Goal: Transaction & Acquisition: Purchase product/service

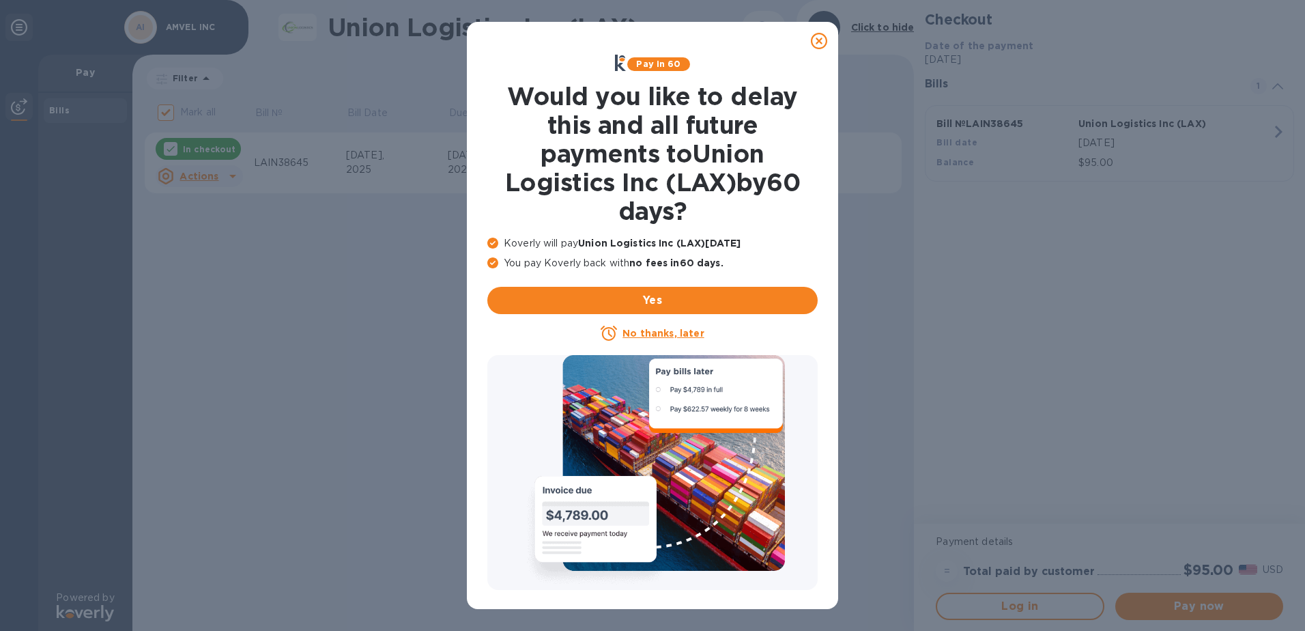
click at [820, 40] on icon at bounding box center [819, 41] width 16 height 16
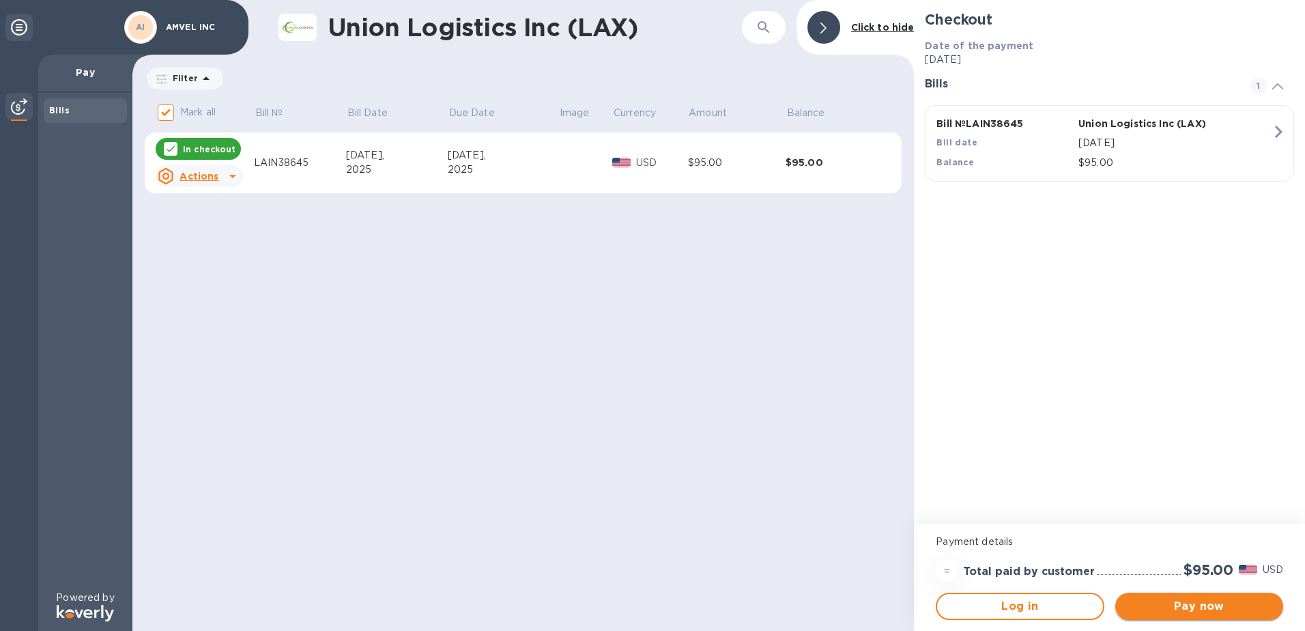
click at [1187, 607] on span "Pay now" at bounding box center [1199, 606] width 146 height 16
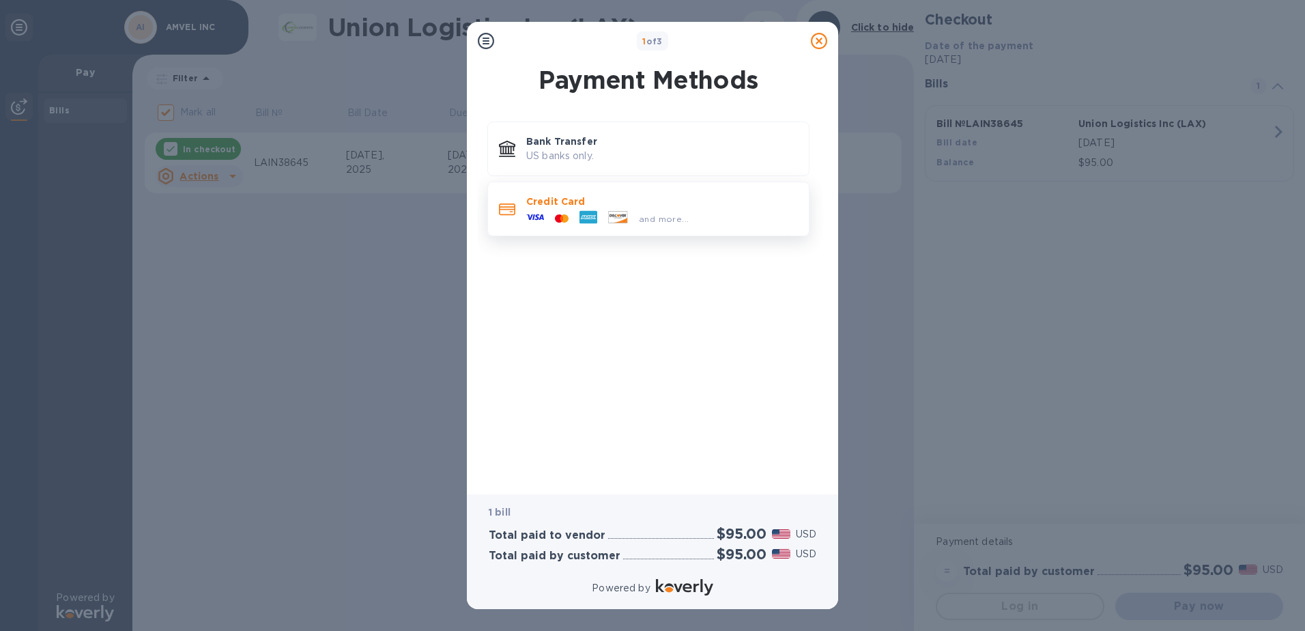
click at [581, 215] on icon at bounding box center [588, 217] width 18 height 13
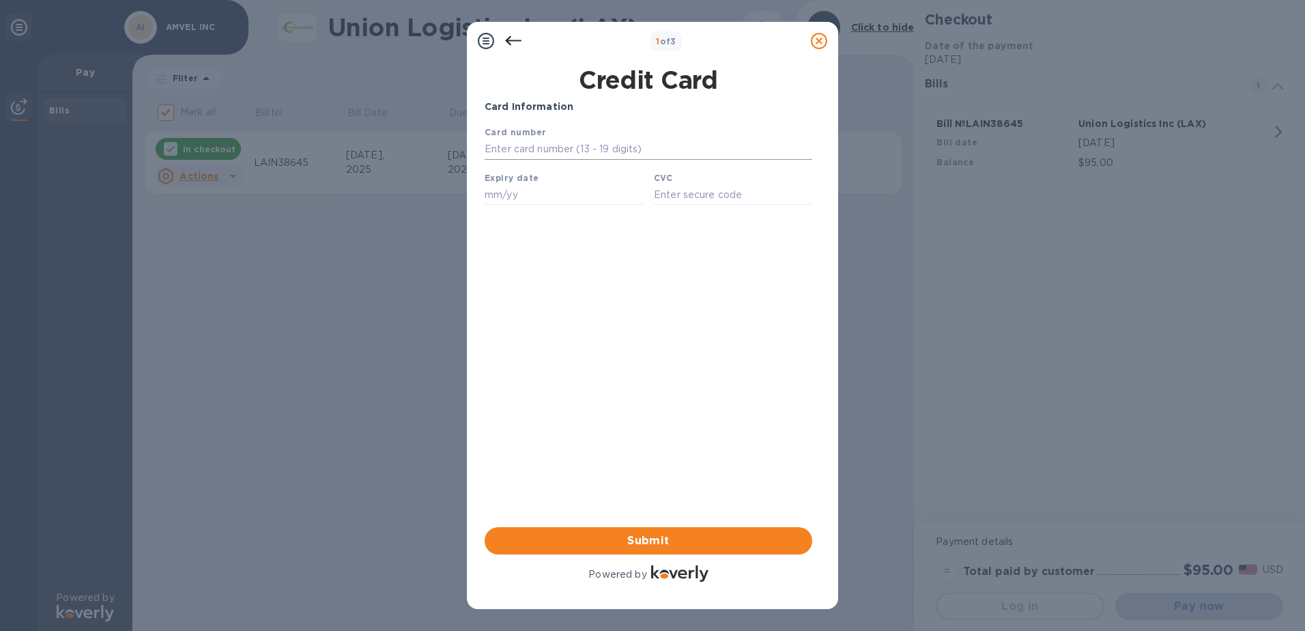
click at [549, 155] on input "text" at bounding box center [648, 149] width 328 height 20
type input "[CREDIT_CARD_NUMBER]"
click at [535, 203] on input "text" at bounding box center [563, 194] width 158 height 20
type input "08/27"
click at [667, 196] on input "text" at bounding box center [733, 194] width 158 height 20
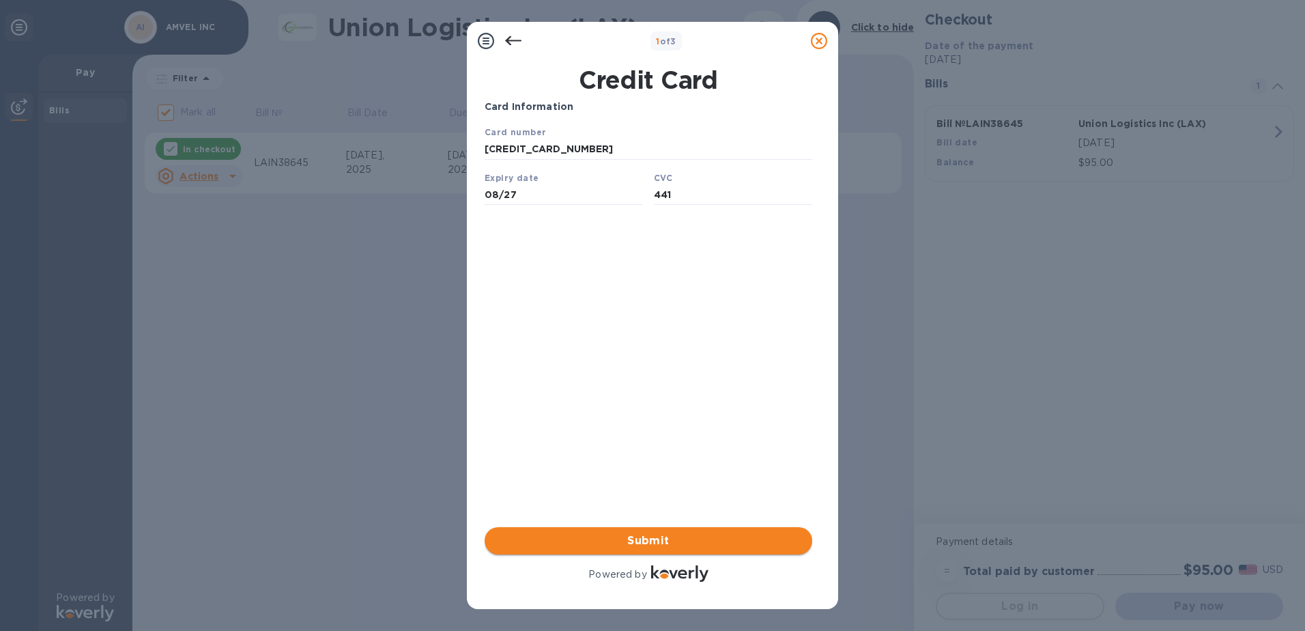
type input "441"
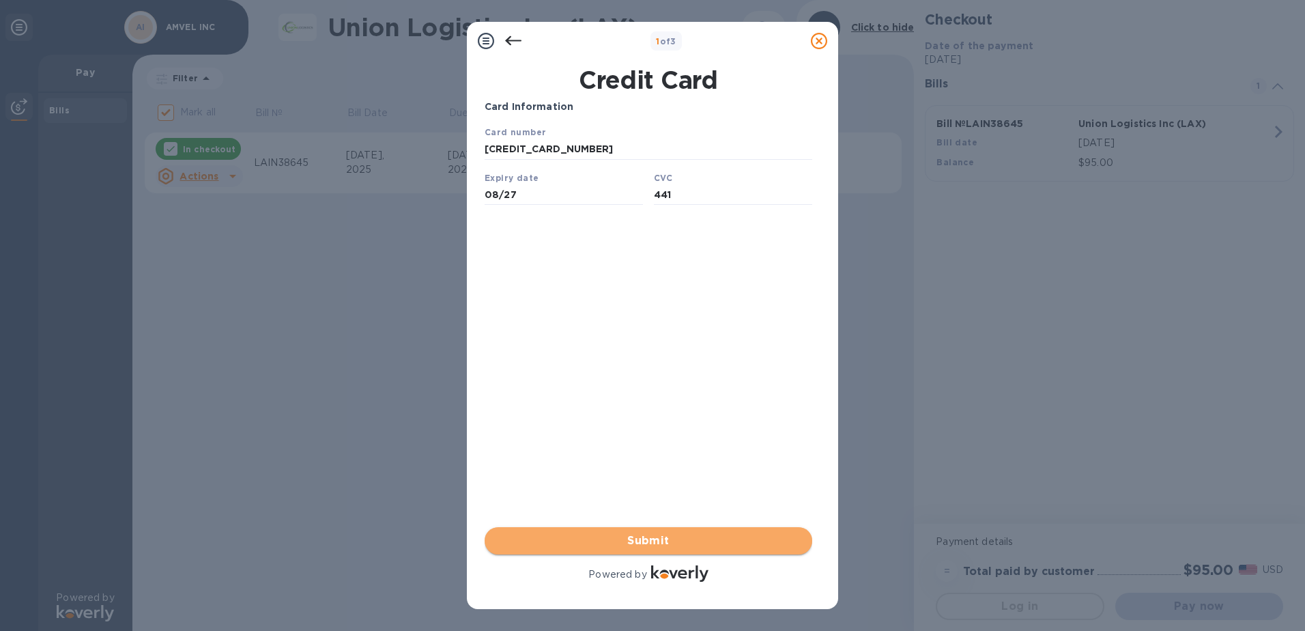
click at [713, 544] on span "Submit" at bounding box center [648, 540] width 306 height 16
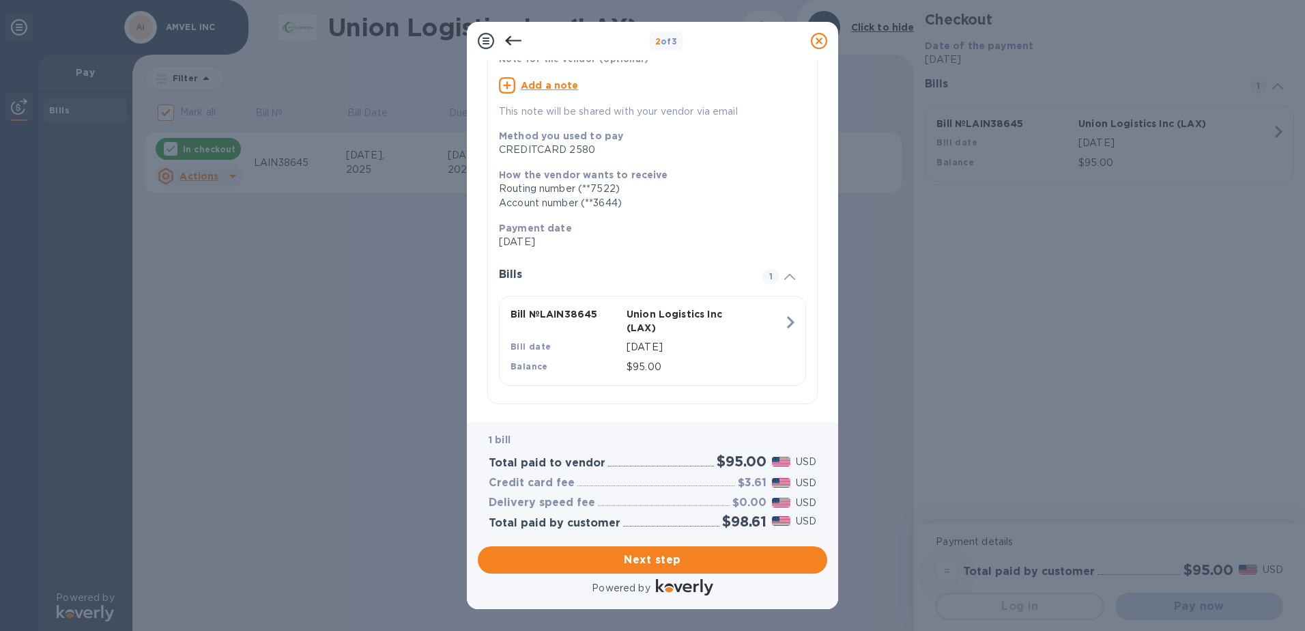
scroll to position [116, 0]
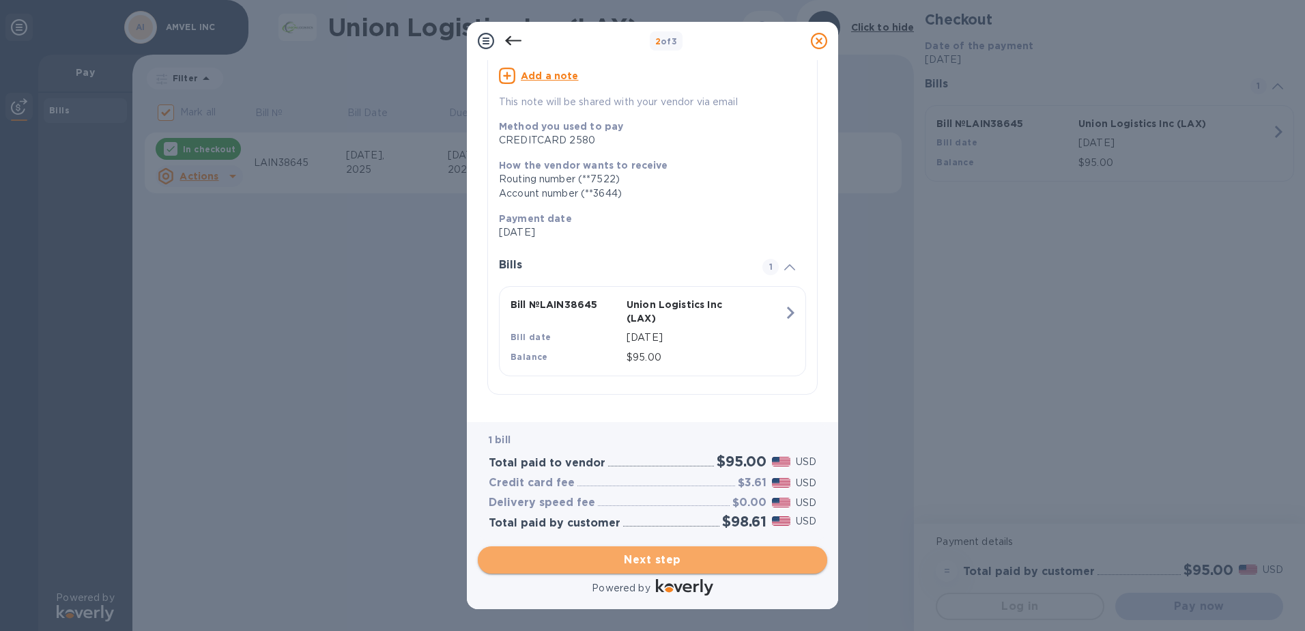
click at [661, 561] on span "Next step" at bounding box center [653, 559] width 328 height 16
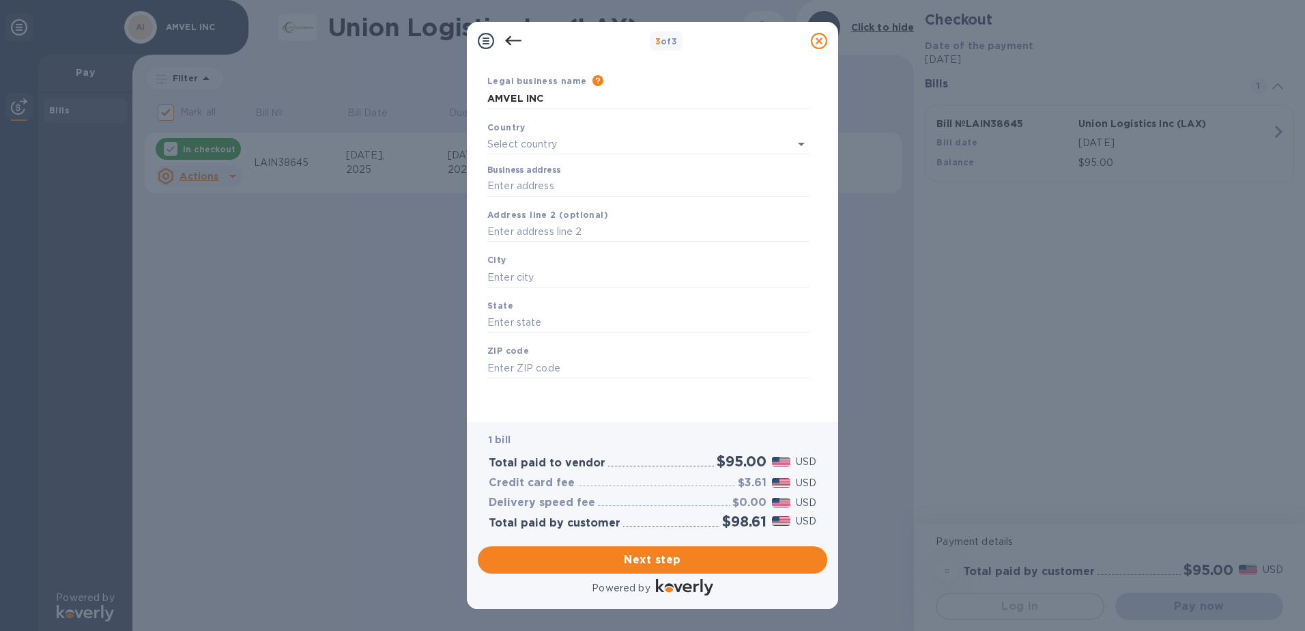
type input "[GEOGRAPHIC_DATA]"
click at [557, 98] on input "AMVEL INC" at bounding box center [648, 101] width 322 height 20
drag, startPoint x: 557, startPoint y: 98, endPoint x: 482, endPoint y: 98, distance: 75.1
click at [482, 98] on div "Legal business name Please provide the legal name that appears on your SS-4 for…" at bounding box center [648, 94] width 333 height 46
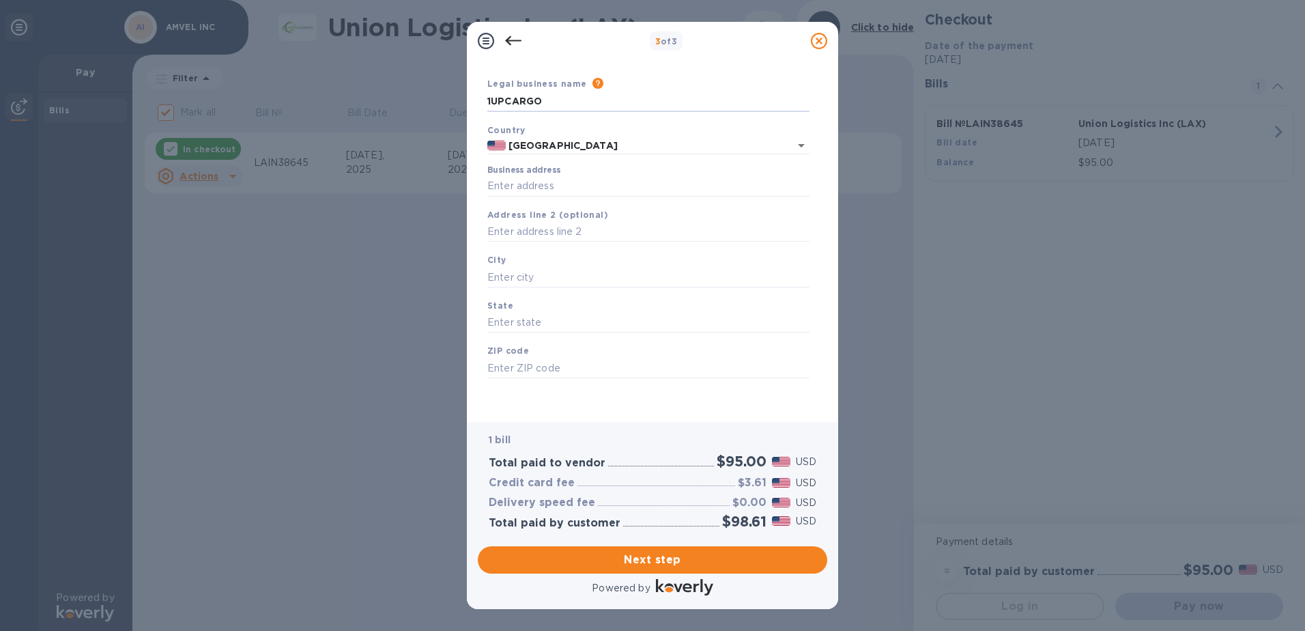
type input "1UPCARGO"
click at [559, 185] on input "Business address" at bounding box center [648, 186] width 322 height 20
type input "[STREET_ADDRESS]"
type input "[GEOGRAPHIC_DATA]"
type input "CA"
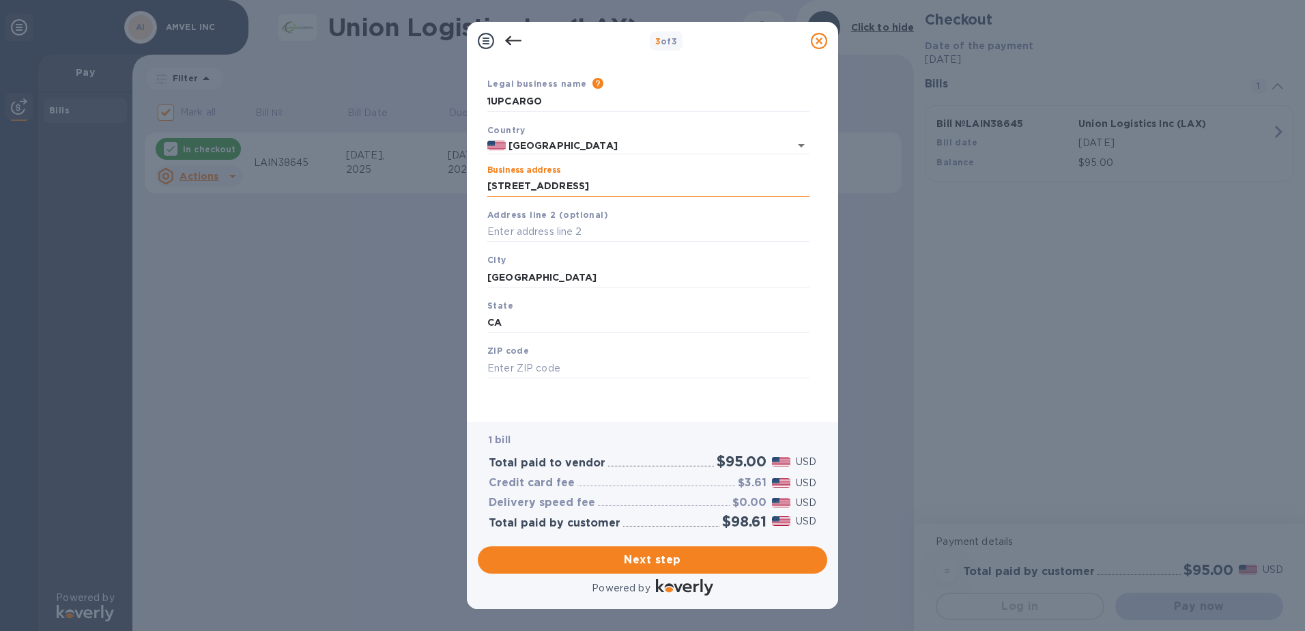
type input "90021"
click at [639, 557] on span "Next step" at bounding box center [653, 559] width 328 height 16
click at [560, 276] on input "[GEOGRAPHIC_DATA]" at bounding box center [648, 277] width 322 height 20
click at [530, 318] on div "State [US_STATE]" at bounding box center [648, 333] width 333 height 46
click at [569, 283] on input "[GEOGRAPHIC_DATA]" at bounding box center [648, 277] width 322 height 20
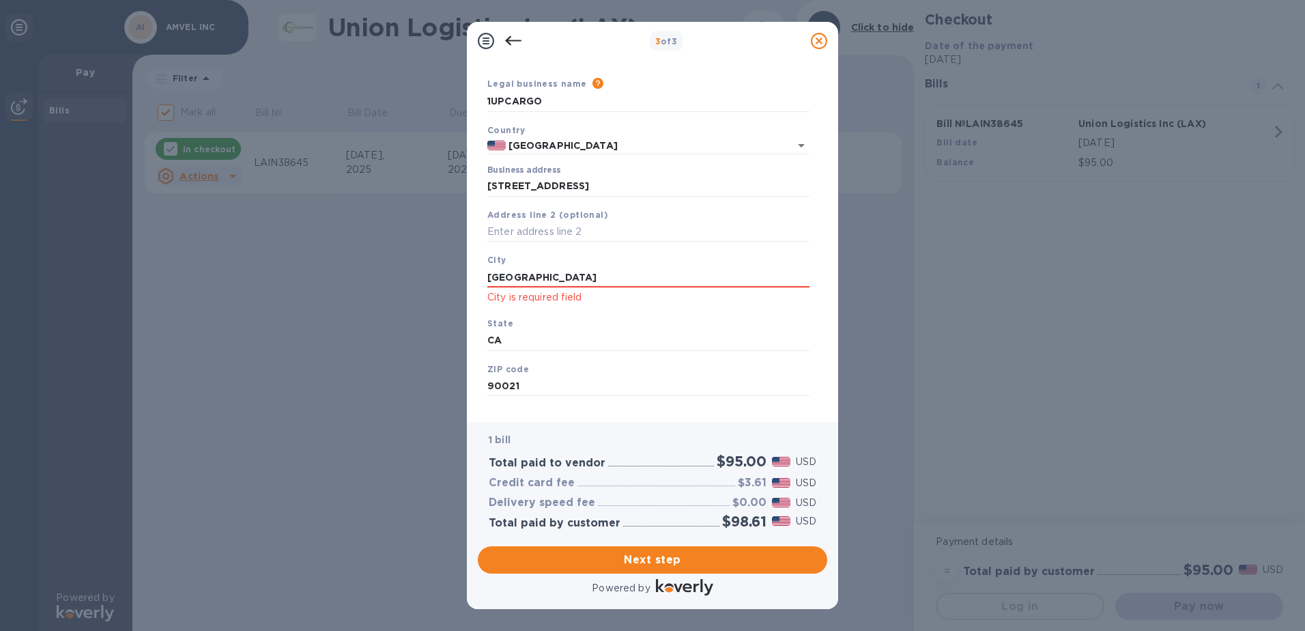
drag, startPoint x: 568, startPoint y: 280, endPoint x: 467, endPoint y: 262, distance: 103.2
click at [467, 262] on div "Business Information Legal business name Please provide the legal name that app…" at bounding box center [652, 241] width 371 height 362
type input "l"
type input "LOS ANGELOS"
type input "CA"
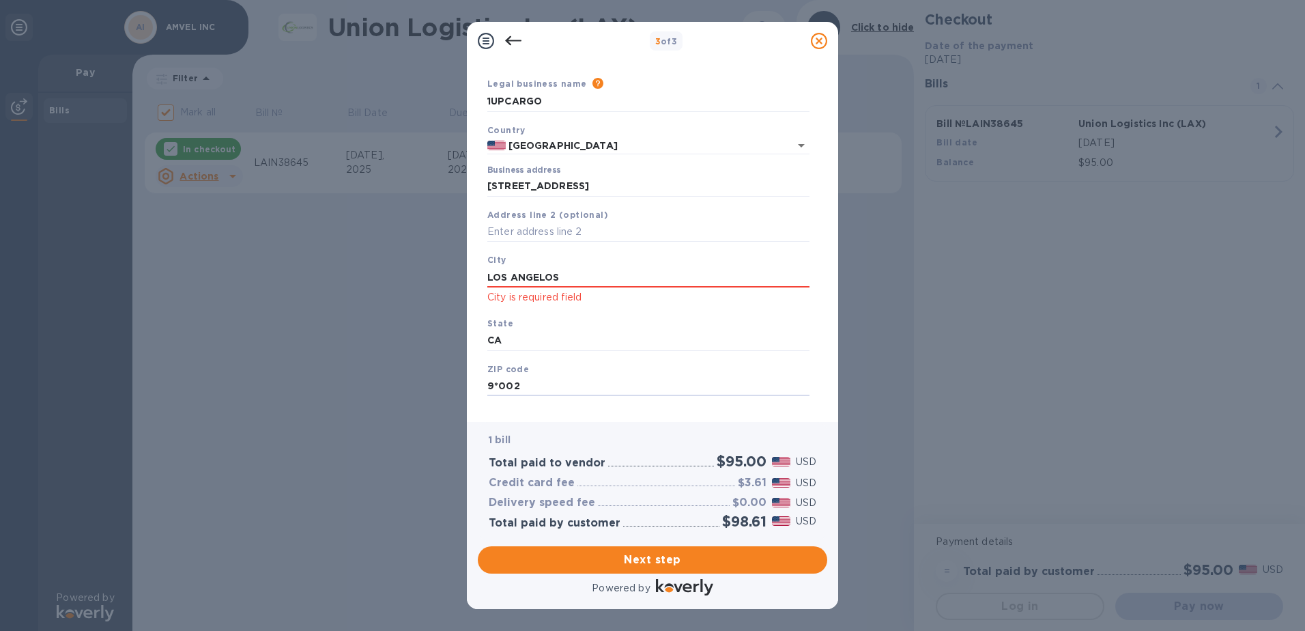
type input "9*0021"
click button "Save" at bounding box center [0, 0] width 0 height 0
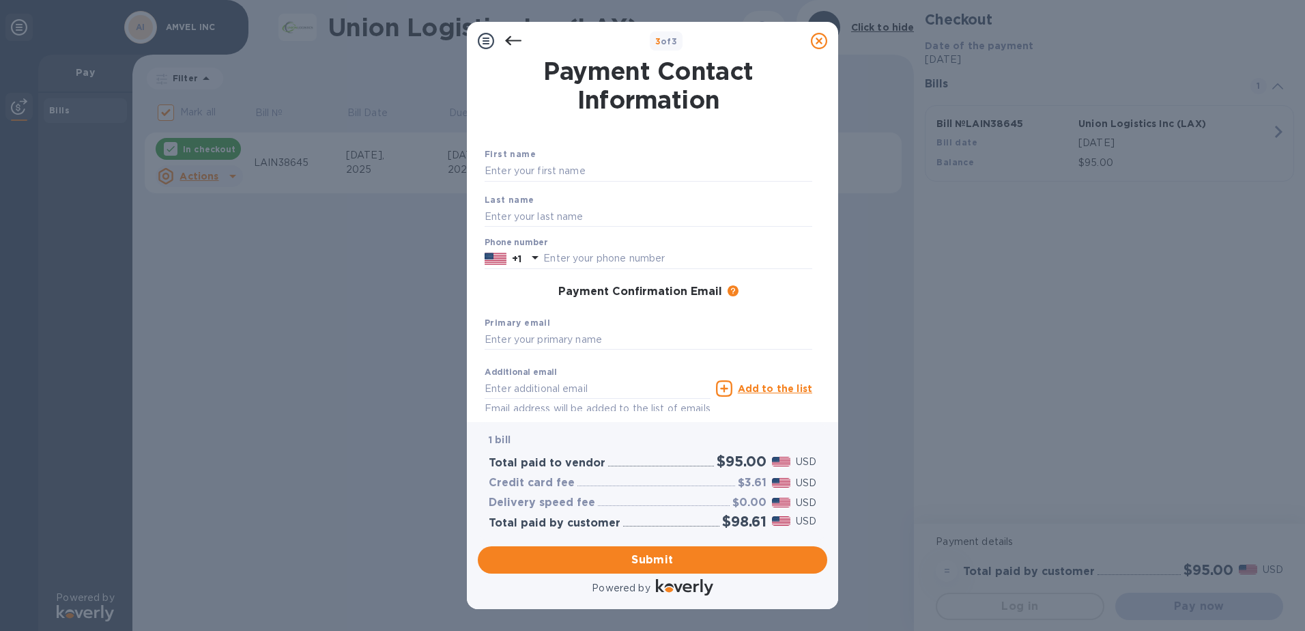
scroll to position [0, 0]
click at [527, 166] on input "text" at bounding box center [648, 172] width 328 height 20
type input "[PERSON_NAME]"
type input "Keys"
type input "8006102161"
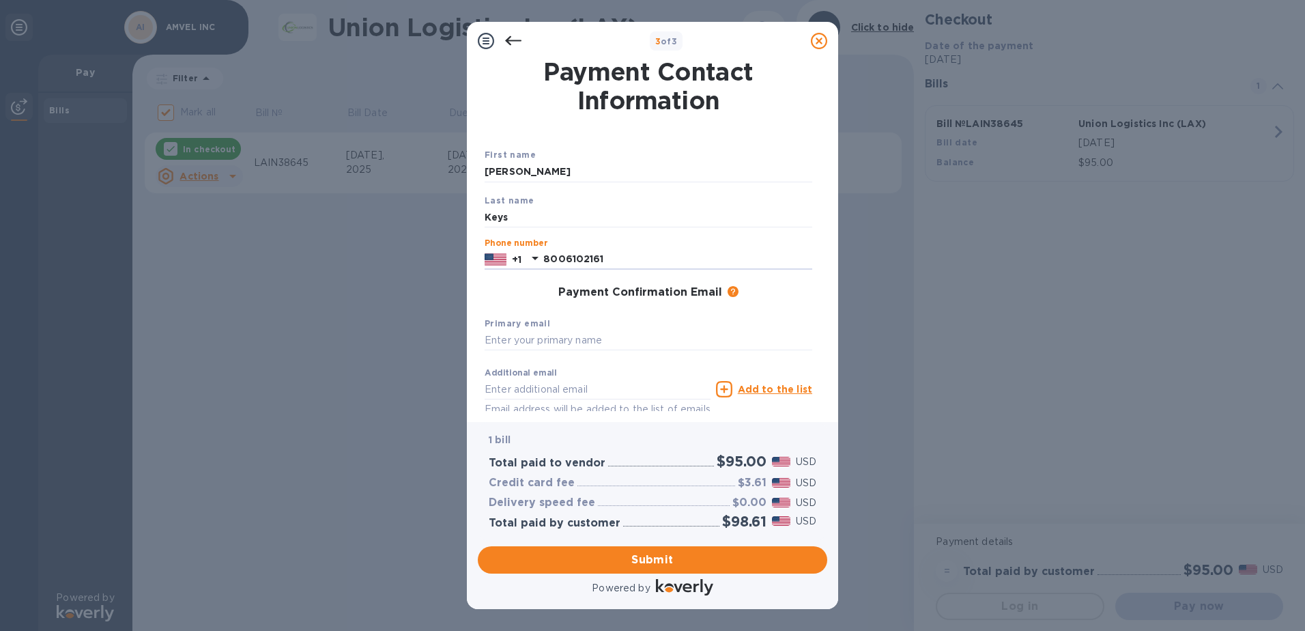
type input "[EMAIL_ADDRESS][DOMAIN_NAME]"
type input "[PERSON_NAME][EMAIL_ADDRESS][DOMAIN_NAME]"
click at [680, 555] on span "Submit" at bounding box center [653, 559] width 328 height 16
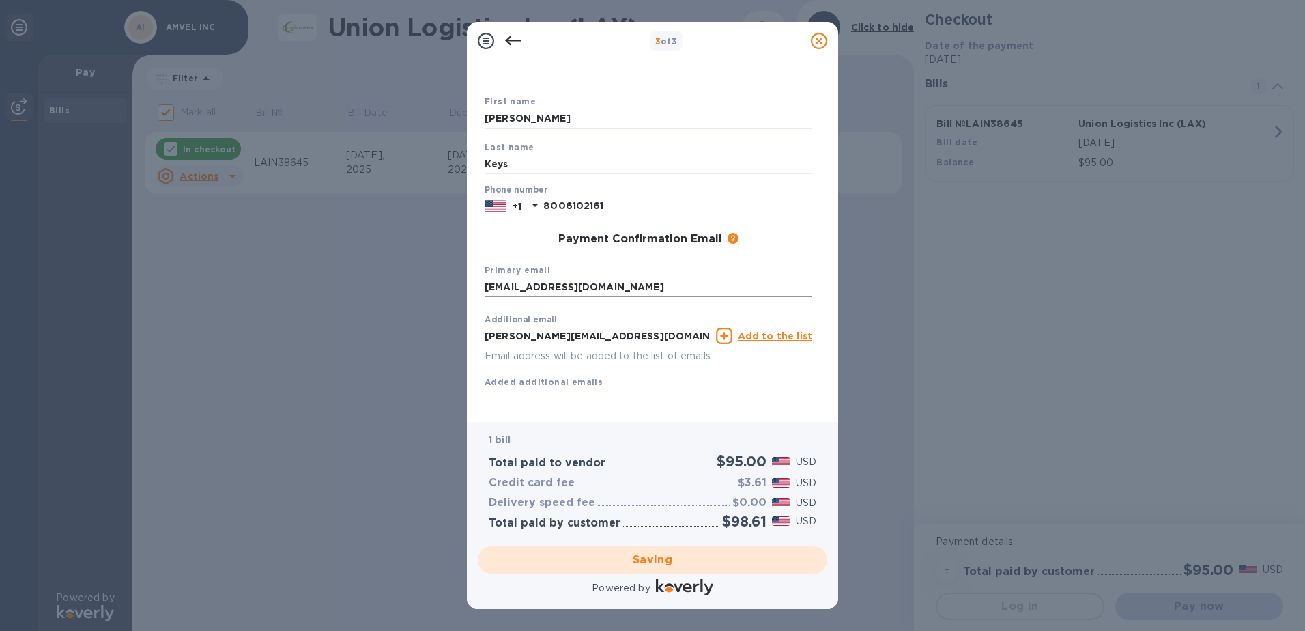
scroll to position [69, 0]
click at [646, 277] on input "[EMAIL_ADDRESS][DOMAIN_NAME]" at bounding box center [648, 287] width 328 height 20
type input "[EMAIL_ADDRESS][DOMAIN_NAME]"
drag, startPoint x: 779, startPoint y: 366, endPoint x: 732, endPoint y: 363, distance: 47.2
click at [779, 366] on div "Additional email [PERSON_NAME][EMAIL_ADDRESS][DOMAIN_NAME] Email address will b…" at bounding box center [648, 348] width 328 height 81
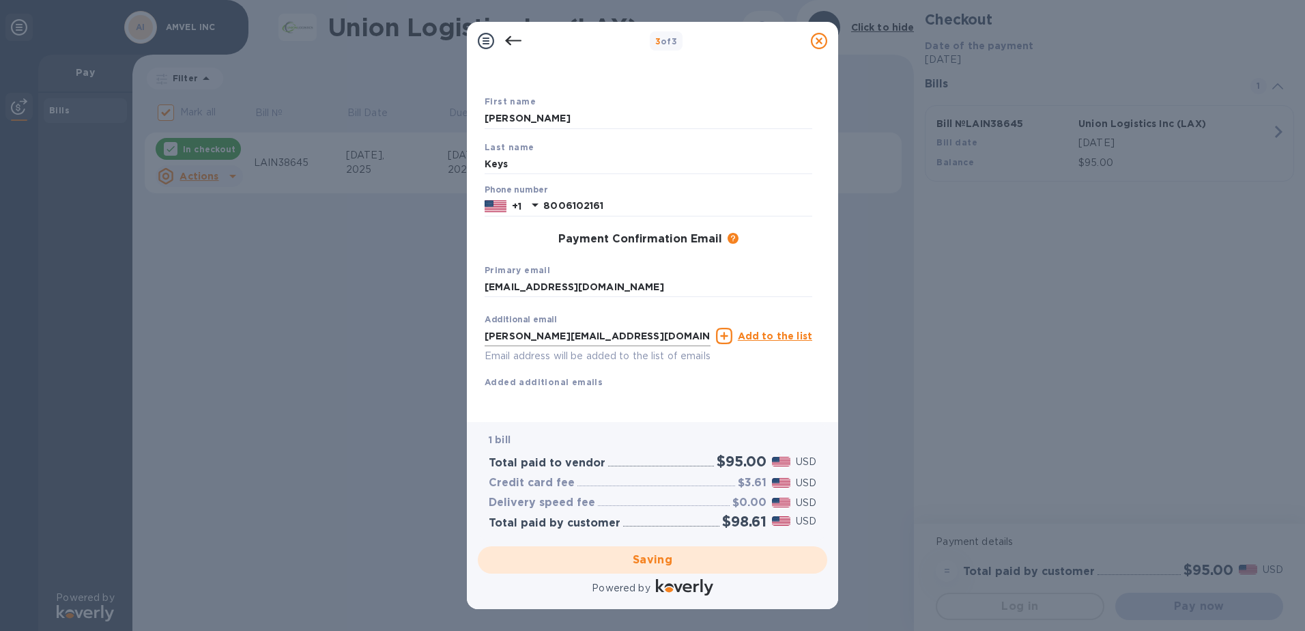
checkbox input "false"
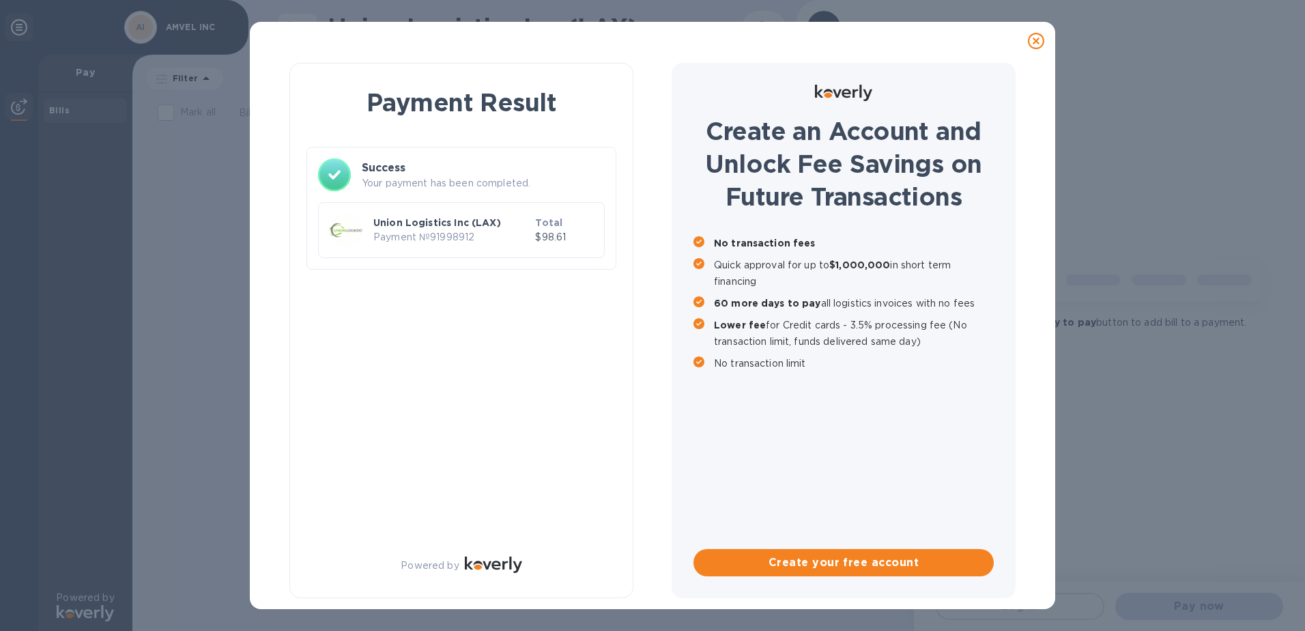
scroll to position [0, 0]
click at [616, 319] on div "Payment Result Success Your payment has been completed. Union Logistics Inc (LA…" at bounding box center [461, 330] width 344 height 535
click at [1116, 138] on div "Payment Result Success Your payment has been completed. Union Logistics Inc (LA…" at bounding box center [652, 315] width 1305 height 631
